Goal: Information Seeking & Learning: Learn about a topic

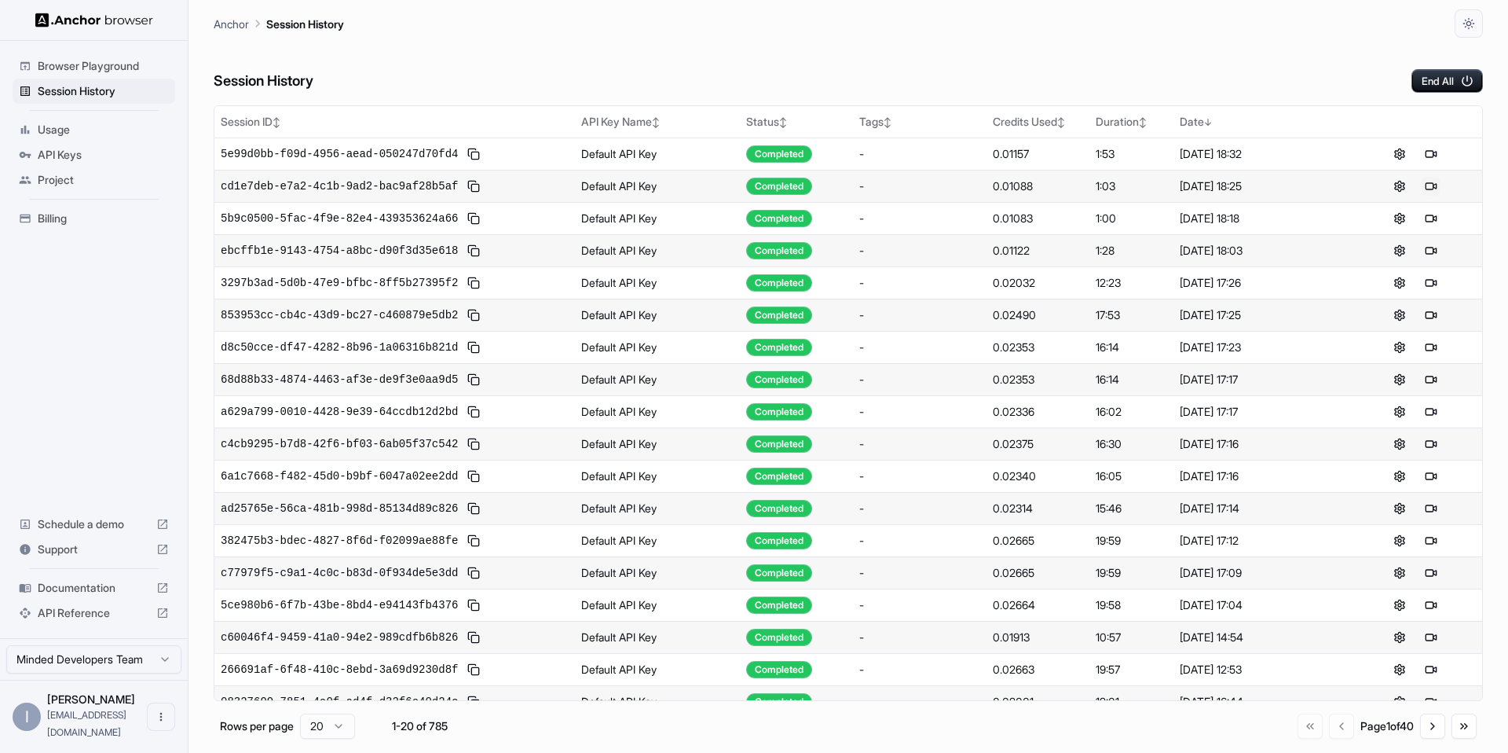
click at [1432, 188] on button at bounding box center [1431, 186] width 19 height 19
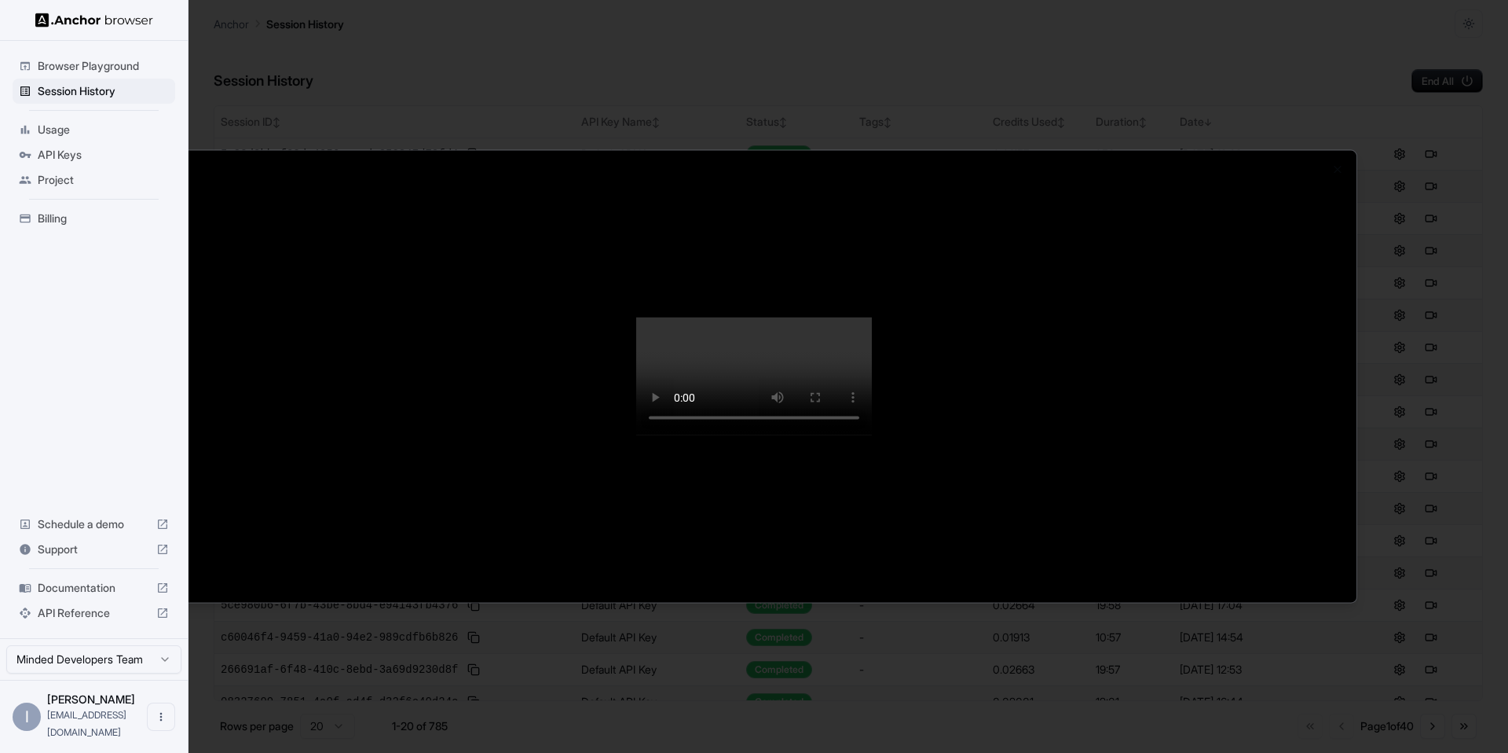
click at [683, 435] on video at bounding box center [754, 376] width 236 height 118
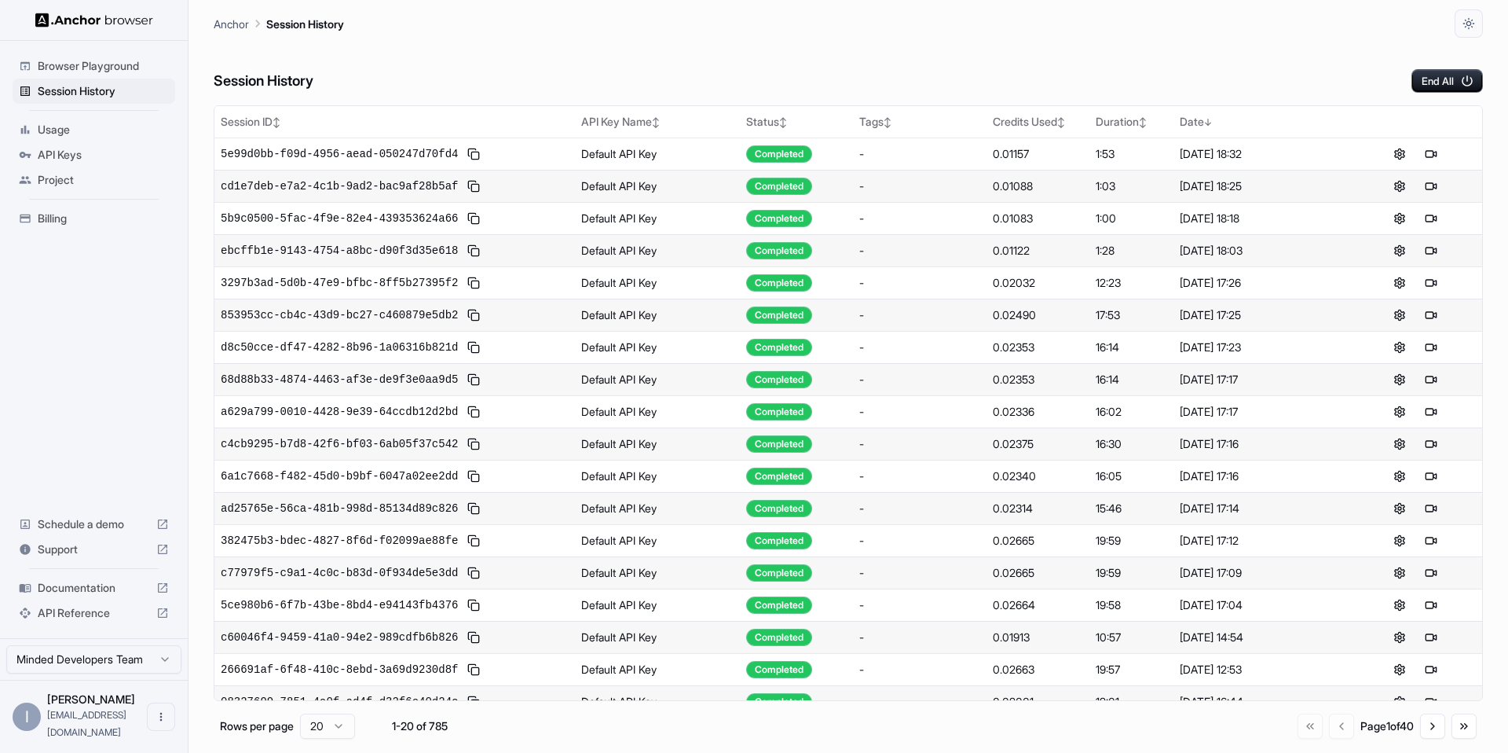
click at [109, 595] on span "Documentation" at bounding box center [94, 588] width 112 height 16
